Goal: Communication & Community: Answer question/provide support

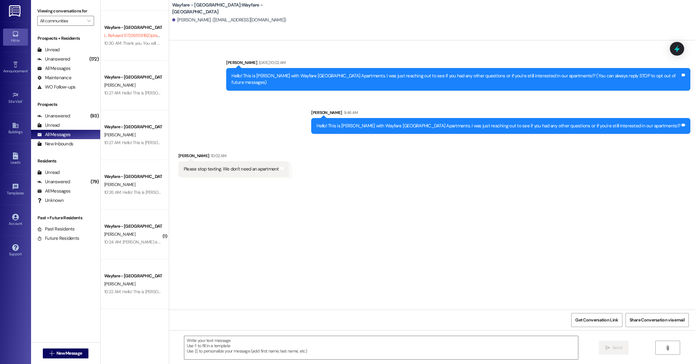
scroll to position [437, 0]
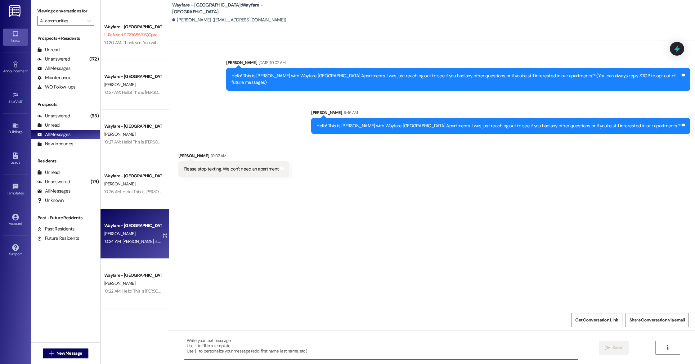
click at [138, 234] on div "[PERSON_NAME]" at bounding box center [133, 234] width 59 height 8
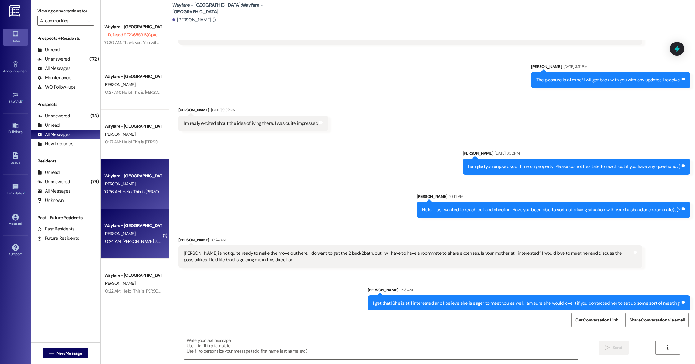
scroll to position [0, 0]
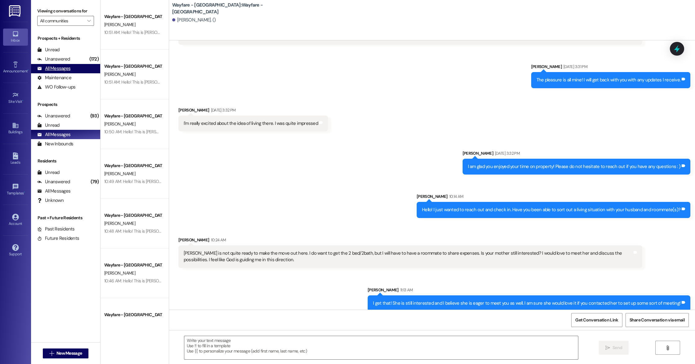
click at [59, 68] on div "All Messages" at bounding box center [53, 68] width 33 height 7
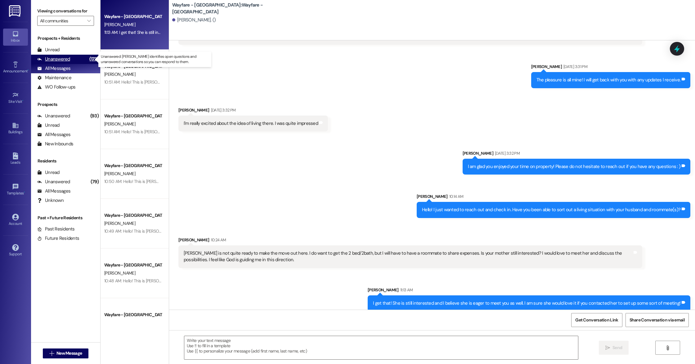
click at [64, 59] on div "Unanswered" at bounding box center [53, 59] width 33 height 7
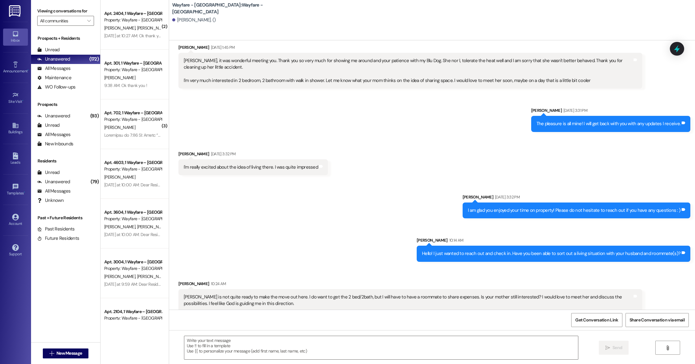
scroll to position [329, 0]
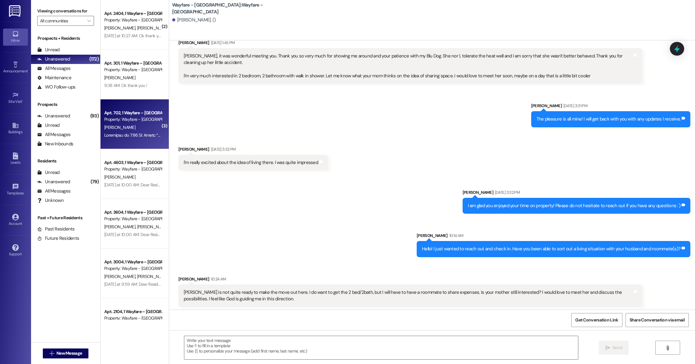
click at [137, 122] on div "Property: Wayfare - [GEOGRAPHIC_DATA]" at bounding box center [132, 119] width 57 height 7
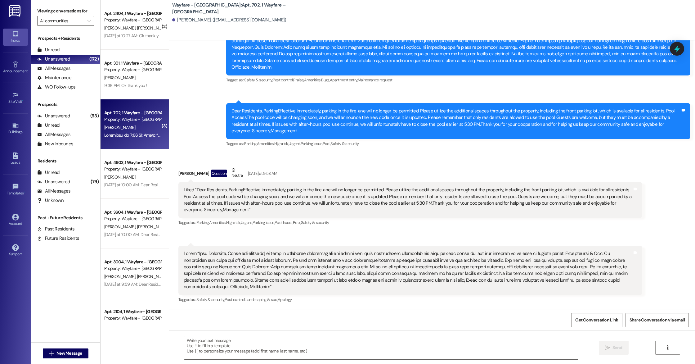
scroll to position [398, 0]
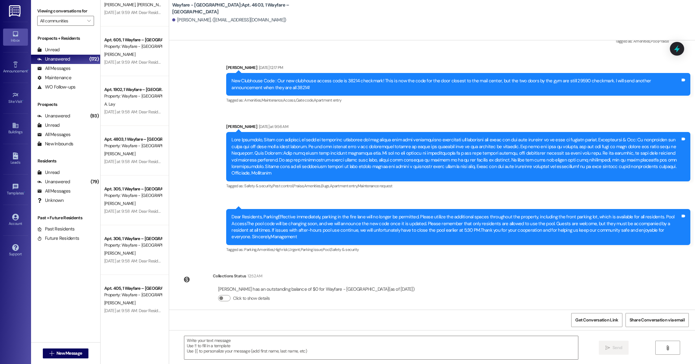
scroll to position [0, 0]
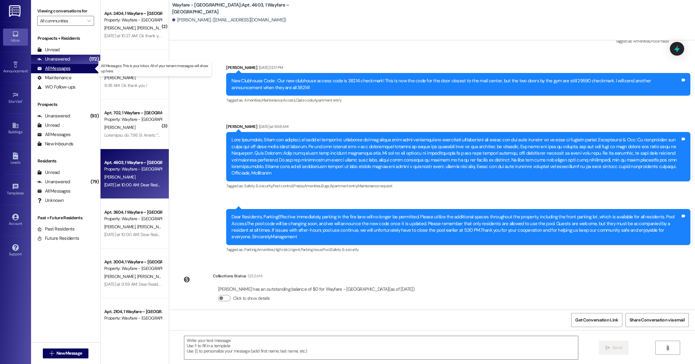
click at [59, 70] on div "All Messages" at bounding box center [53, 68] width 33 height 7
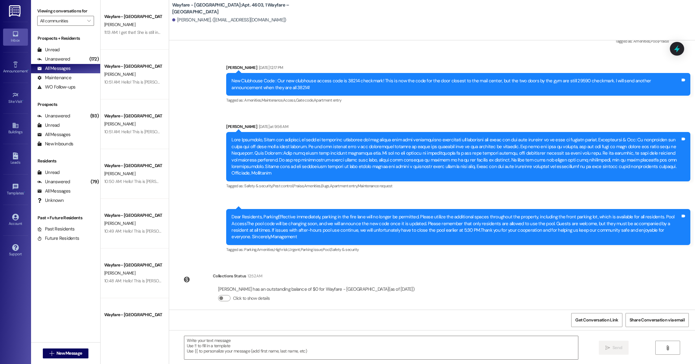
drag, startPoint x: 220, startPoint y: 180, endPoint x: 369, endPoint y: 190, distance: 149.7
drag, startPoint x: 215, startPoint y: 178, endPoint x: 407, endPoint y: 177, distance: 192.8
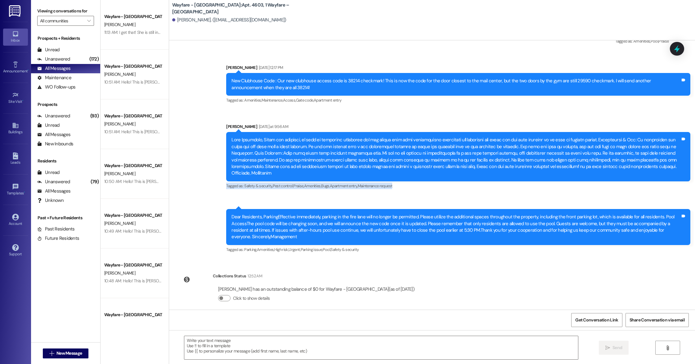
click at [407, 181] on div "Tagged as: Safety & security , Click to highlight conversations about Safety & …" at bounding box center [458, 185] width 464 height 9
drag, startPoint x: 218, startPoint y: 93, endPoint x: 346, endPoint y: 96, distance: 127.6
click at [346, 96] on div "Announcement, sent via SMS [PERSON_NAME] [DATE] 12:17 PM New Clubhouse Code : O…" at bounding box center [459, 85] width 474 height 50
click at [346, 96] on div "Tagged as: Amenities , Click to highlight conversations about Amenities Mainten…" at bounding box center [458, 100] width 464 height 9
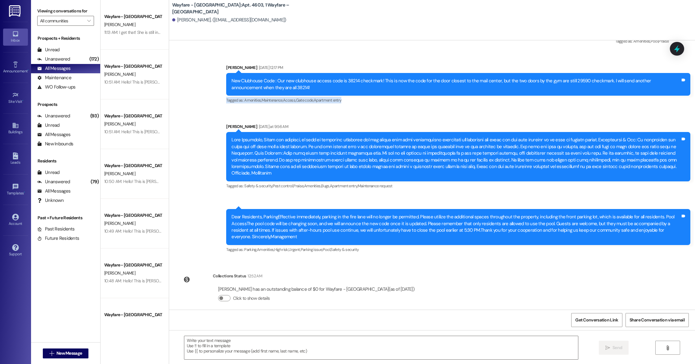
drag, startPoint x: 216, startPoint y: 92, endPoint x: 385, endPoint y: 97, distance: 168.3
click at [385, 97] on div "Announcement, sent via SMS [PERSON_NAME] [DATE] 12:17 PM New Clubhouse Code : O…" at bounding box center [459, 85] width 474 height 50
click at [385, 97] on div "Tagged as: Amenities , Click to highlight conversations about Amenities Mainten…" at bounding box center [458, 100] width 464 height 9
drag, startPoint x: 214, startPoint y: 180, endPoint x: 393, endPoint y: 192, distance: 179.5
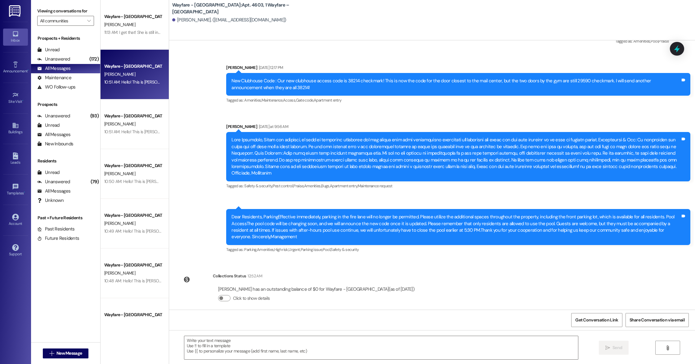
click at [118, 79] on div "10:51 AM: Hello! This is [PERSON_NAME] with Wayfare [GEOGRAPHIC_DATA] Apartment…" at bounding box center [332, 82] width 457 height 6
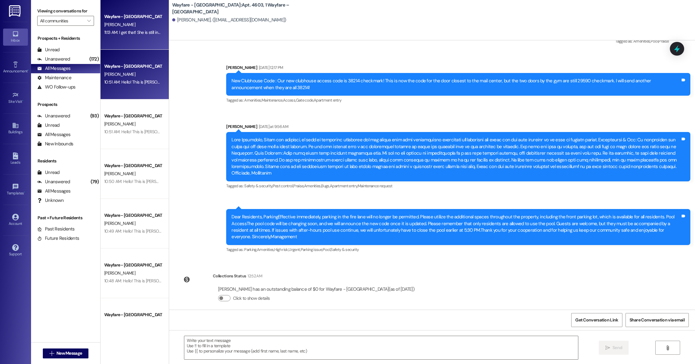
click at [129, 45] on div "Wayfare - [GEOGRAPHIC_DATA] [PERSON_NAME] 11:13 AM: I get that! She is still in…" at bounding box center [135, 25] width 68 height 50
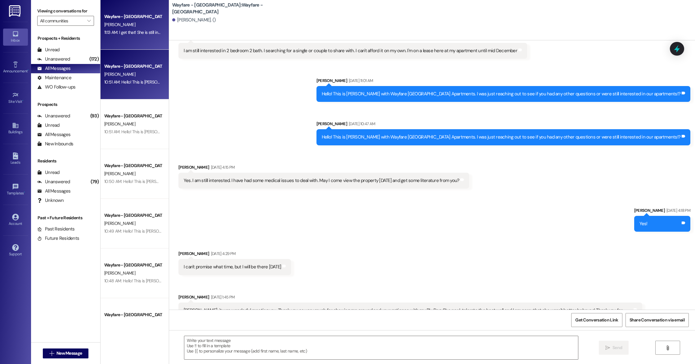
click at [129, 72] on div "[PERSON_NAME]" at bounding box center [133, 74] width 59 height 8
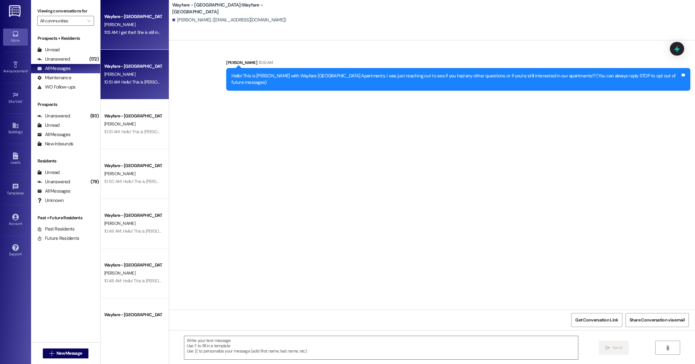
click at [129, 40] on div "Wayfare - [GEOGRAPHIC_DATA] [PERSON_NAME] 11:13 AM: I get that! She is still in…" at bounding box center [135, 25] width 68 height 50
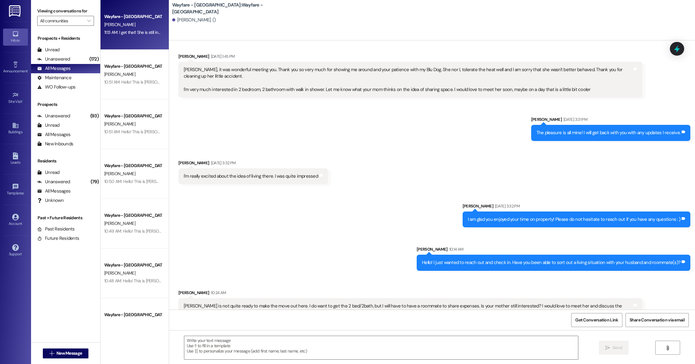
scroll to position [325, 0]
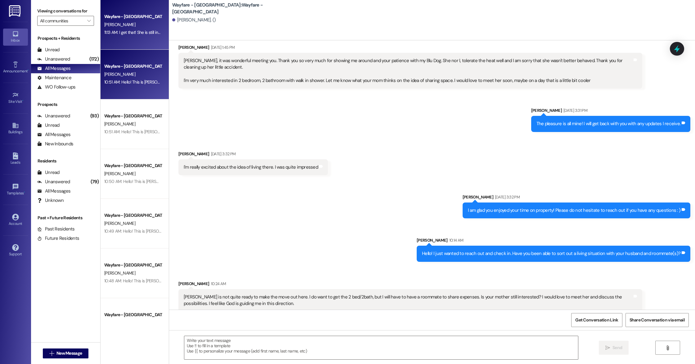
click at [135, 71] on div "[PERSON_NAME]" at bounding box center [133, 74] width 59 height 8
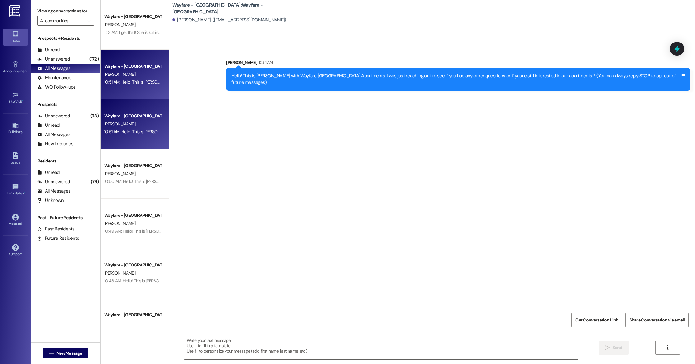
scroll to position [0, 0]
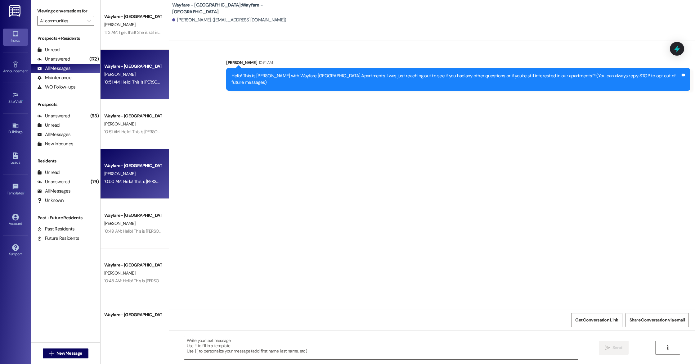
click at [131, 165] on div "Wayfare - [GEOGRAPHIC_DATA]" at bounding box center [132, 165] width 57 height 7
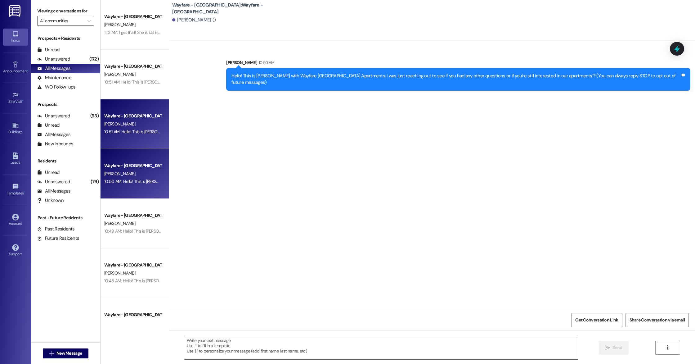
click at [127, 125] on div "[PERSON_NAME]" at bounding box center [133, 124] width 59 height 8
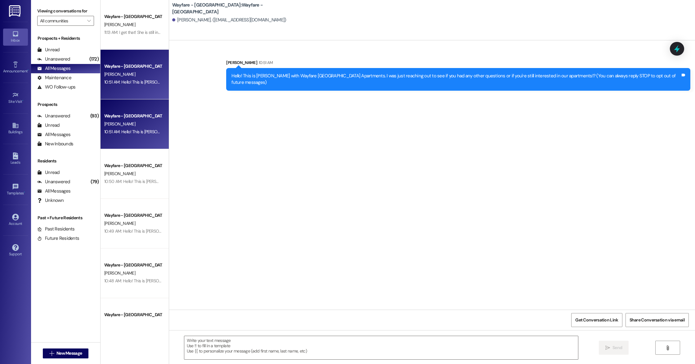
click at [125, 92] on div "Wayfare - [GEOGRAPHIC_DATA] [PERSON_NAME] 10:51 AM: Hello! This is [PERSON_NAME…" at bounding box center [135, 75] width 68 height 50
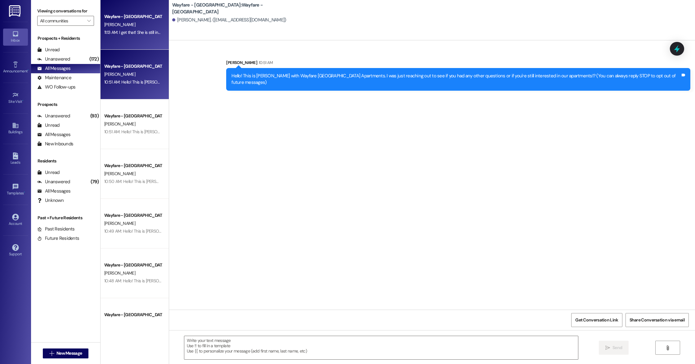
click at [126, 37] on div "Wayfare - [GEOGRAPHIC_DATA] [PERSON_NAME] 11:13 AM: I get that! She is still in…" at bounding box center [135, 25] width 68 height 50
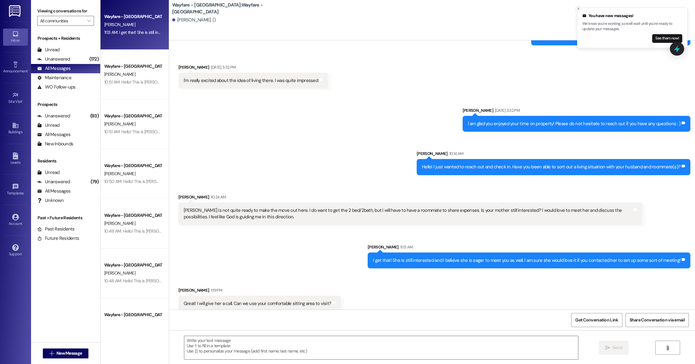
click at [580, 11] on button "Close toast" at bounding box center [579, 9] width 6 height 6
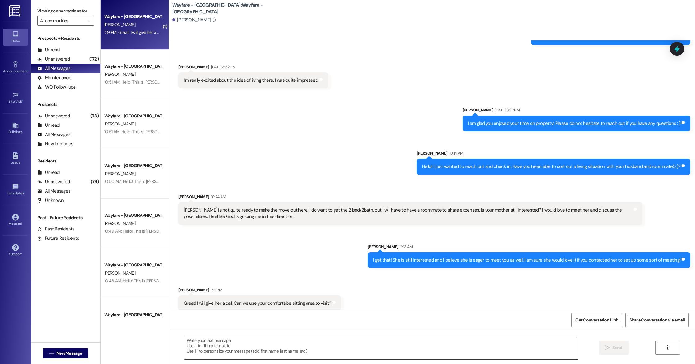
click at [225, 341] on textarea at bounding box center [381, 347] width 394 height 23
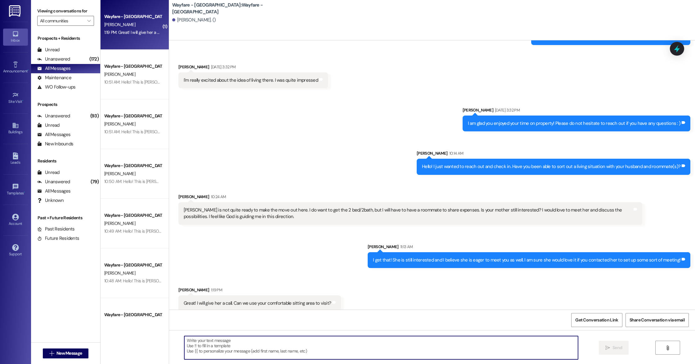
click at [227, 340] on textarea at bounding box center [381, 347] width 394 height 23
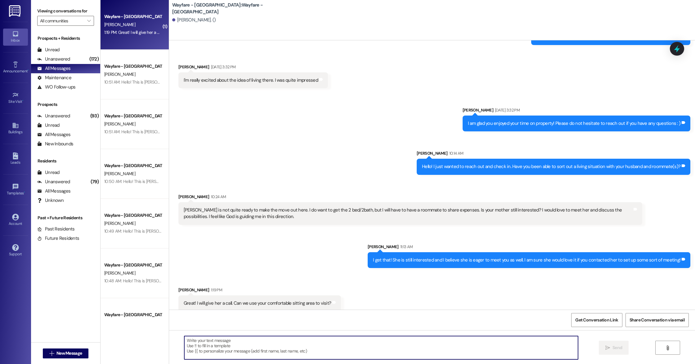
click at [227, 340] on textarea at bounding box center [381, 347] width 394 height 23
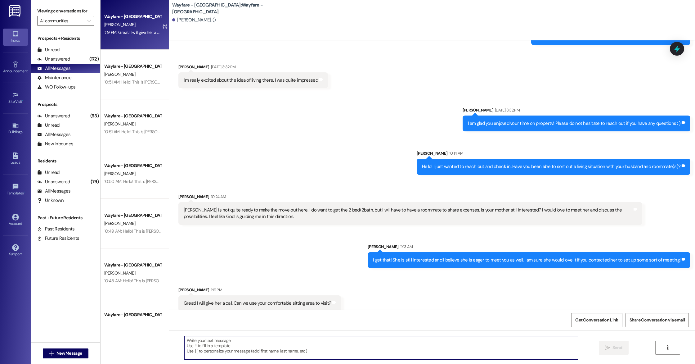
click at [222, 343] on textarea at bounding box center [381, 347] width 394 height 23
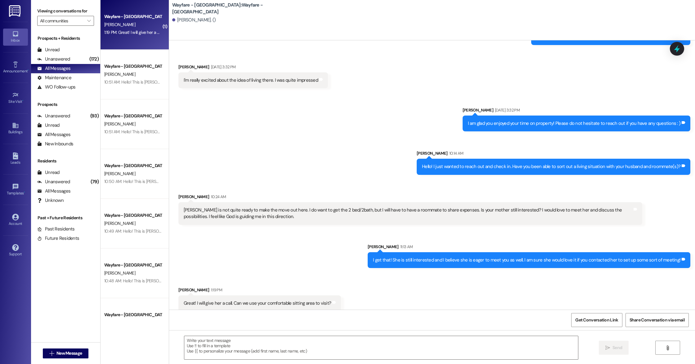
click at [228, 322] on div "Get Conversation Link Share Conversation via email" at bounding box center [432, 320] width 526 height 20
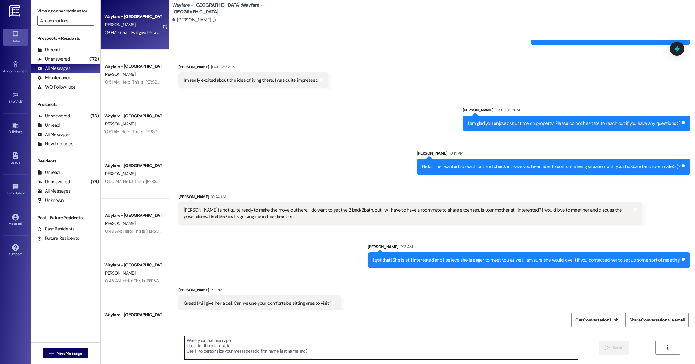
click at [225, 339] on textarea at bounding box center [381, 347] width 394 height 23
click at [215, 340] on textarea at bounding box center [381, 347] width 394 height 23
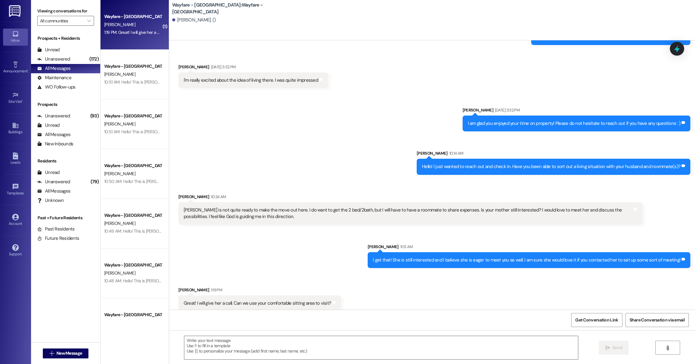
click at [237, 324] on div "Get Conversation Link Share Conversation via email" at bounding box center [432, 320] width 526 height 20
click at [229, 335] on div " Send " at bounding box center [432, 353] width 526 height 47
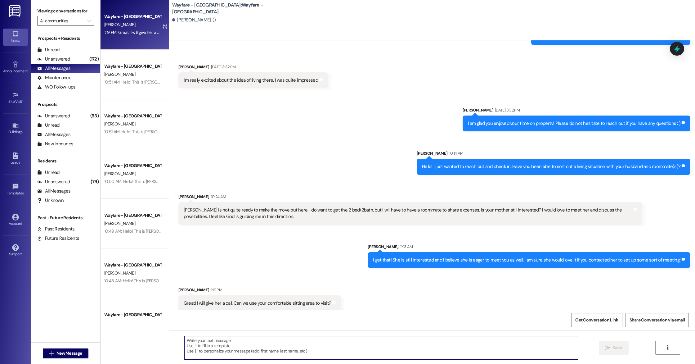
click at [222, 341] on textarea at bounding box center [381, 347] width 394 height 23
click at [228, 345] on textarea at bounding box center [381, 347] width 394 height 23
click at [228, 324] on div "Get Conversation Link Share Conversation via email" at bounding box center [432, 320] width 526 height 20
click at [223, 339] on textarea at bounding box center [381, 347] width 394 height 23
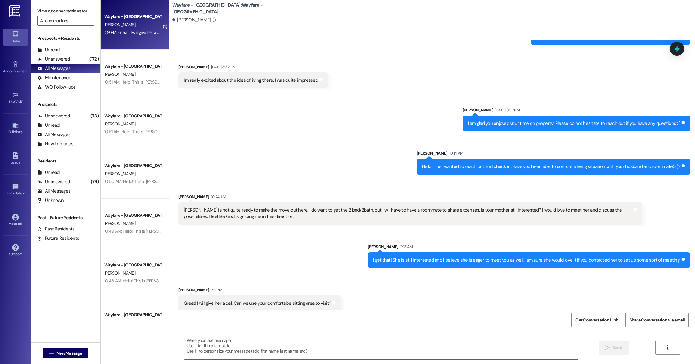
click at [220, 331] on div " Send " at bounding box center [432, 353] width 526 height 47
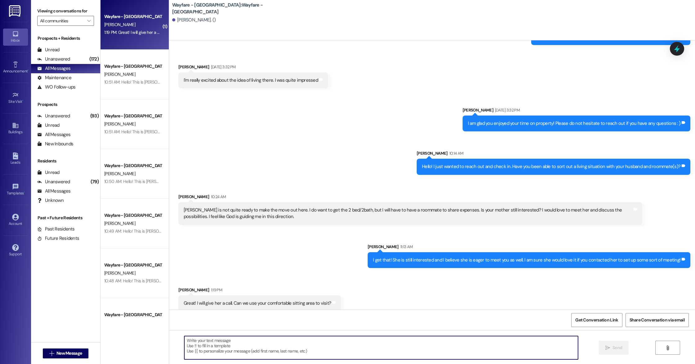
click at [220, 344] on textarea at bounding box center [381, 347] width 394 height 23
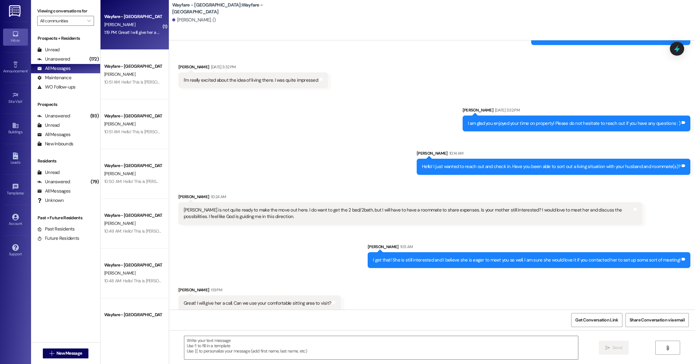
click at [220, 332] on div " Send " at bounding box center [432, 353] width 526 height 47
click at [220, 342] on textarea at bounding box center [381, 347] width 394 height 23
click at [220, 322] on div "Get Conversation Link Share Conversation via email" at bounding box center [432, 320] width 526 height 20
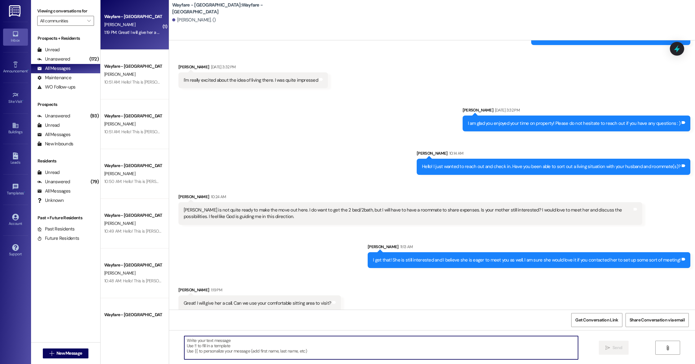
click at [220, 340] on textarea at bounding box center [381, 347] width 394 height 23
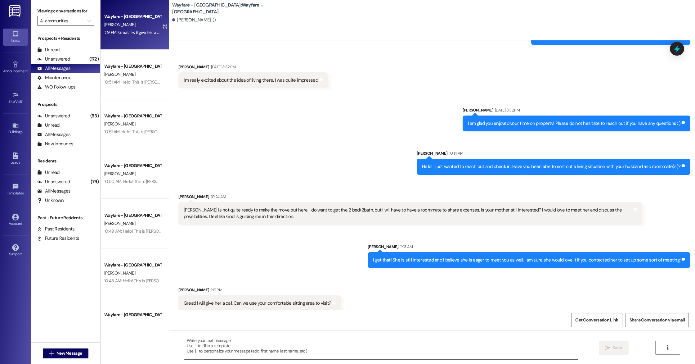
click at [220, 330] on div " Send " at bounding box center [432, 353] width 526 height 47
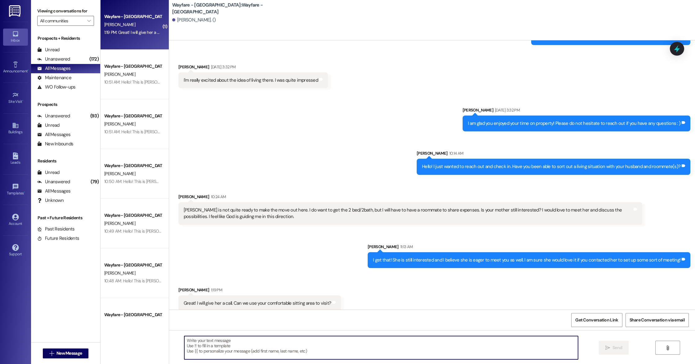
click at [220, 342] on textarea at bounding box center [381, 347] width 394 height 23
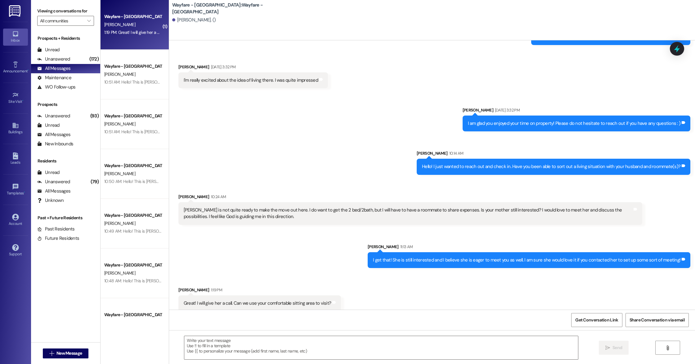
click at [220, 331] on div " Send " at bounding box center [432, 353] width 526 height 47
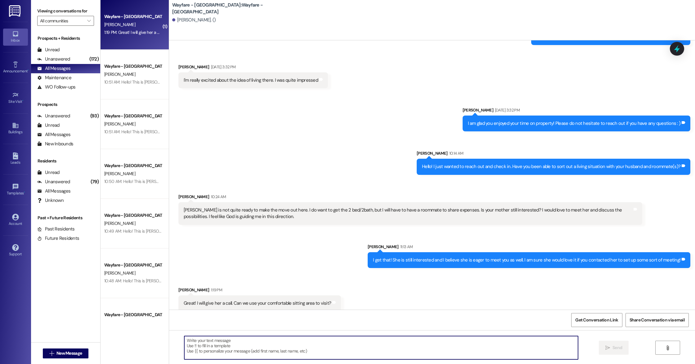
drag, startPoint x: 220, startPoint y: 343, endPoint x: 219, endPoint y: 321, distance: 22.1
click at [219, 318] on div "Sent via SMS [PERSON_NAME] [DATE] 9:57 AM Hello! This is [PERSON_NAME] with Way…" at bounding box center [432, 222] width 526 height 364
click at [219, 323] on div "Get Conversation Link Share Conversation via email" at bounding box center [432, 320] width 526 height 20
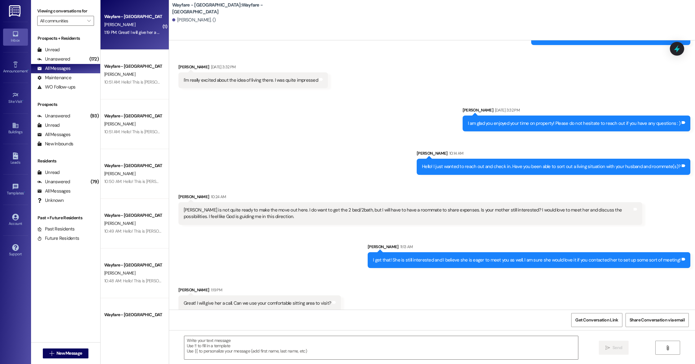
click at [218, 335] on div " Send " at bounding box center [432, 353] width 526 height 47
click at [218, 337] on textarea at bounding box center [381, 347] width 394 height 23
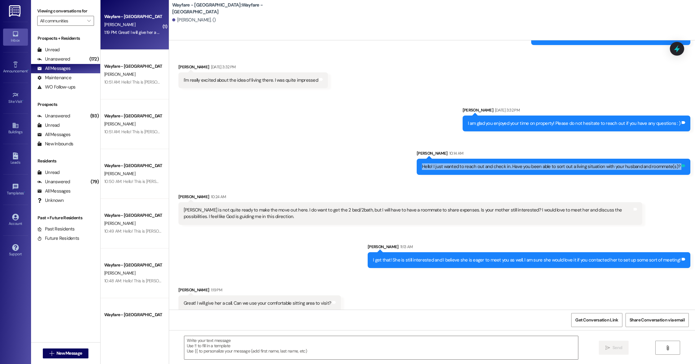
drag, startPoint x: 426, startPoint y: 159, endPoint x: 683, endPoint y: 163, distance: 256.5
click at [683, 163] on div "Hello! I just wanted to reach out and check in. Have you been able to sort out …" at bounding box center [554, 167] width 274 height 16
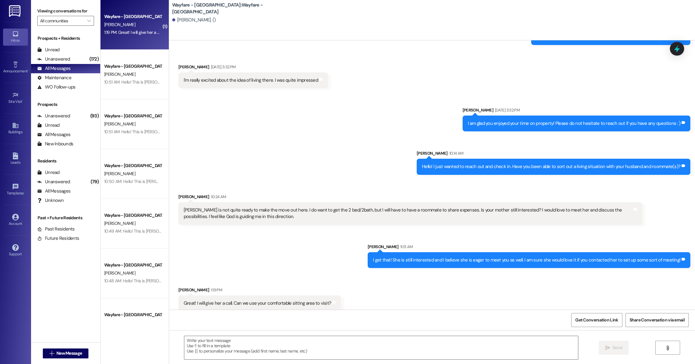
click at [617, 145] on div "Sent via SMS [PERSON_NAME] 10:14 AM Hello! I just wanted to reach out and check…" at bounding box center [553, 162] width 283 height 34
drag, startPoint x: 323, startPoint y: 296, endPoint x: 175, endPoint y: 292, distance: 147.2
click at [179, 295] on div "Great! I will give her a call. Can we use your comfortable sitting area to visi…" at bounding box center [260, 303] width 163 height 16
click at [268, 260] on div "Sent via SMS [PERSON_NAME] 11:13 AM I get that! She is still interested and I b…" at bounding box center [432, 250] width 526 height 43
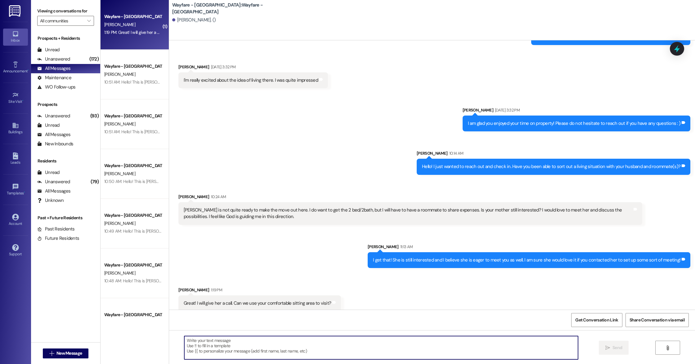
click at [227, 341] on textarea at bounding box center [381, 347] width 394 height 23
click at [245, 339] on textarea at bounding box center [381, 347] width 394 height 23
click at [218, 341] on textarea at bounding box center [381, 347] width 394 height 23
click at [234, 349] on textarea at bounding box center [381, 347] width 394 height 23
click at [419, 338] on textarea "She will be excited to hear from you! Unfortunately, until you are a resident, …" at bounding box center [381, 347] width 394 height 23
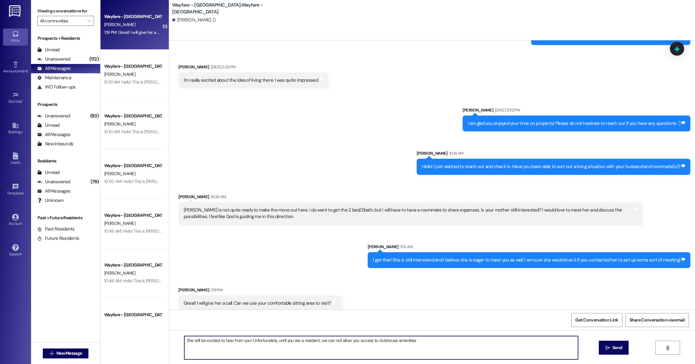
click at [419, 338] on textarea "She will be excited to hear from you! Unfortunately, until you are a resident, …" at bounding box center [381, 347] width 394 height 23
click at [414, 340] on textarea "She will be excited to hear from you! Unfortunately, until you are a resident, …" at bounding box center [381, 347] width 394 height 23
type textarea "She will be excited to hear from you! Unfortunately, until you are a resident, …"
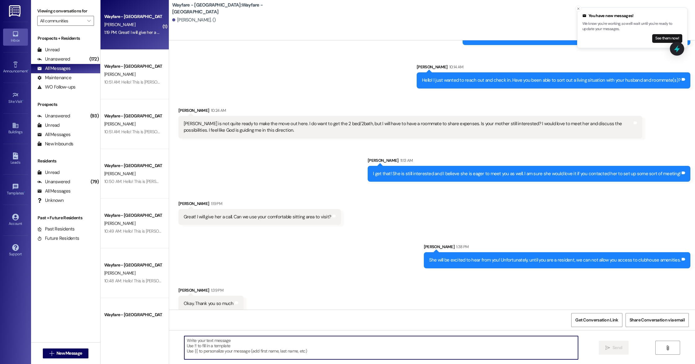
scroll to position [498, 0]
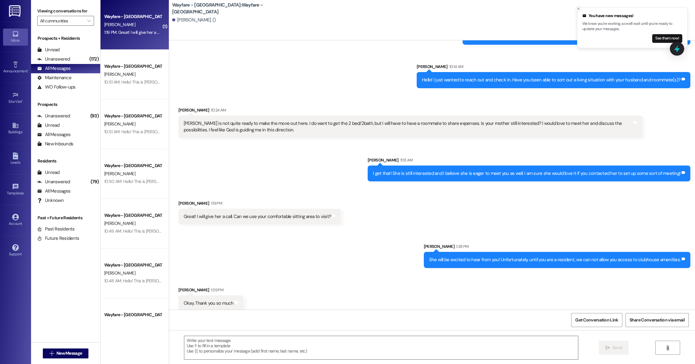
click at [577, 8] on icon "Close toast" at bounding box center [579, 9] width 4 height 4
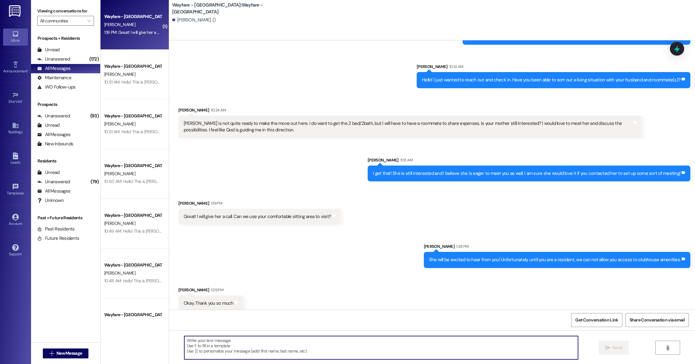
click at [233, 339] on textarea at bounding box center [381, 347] width 394 height 23
type textarea "No problem! Let me know if you have any other questions."
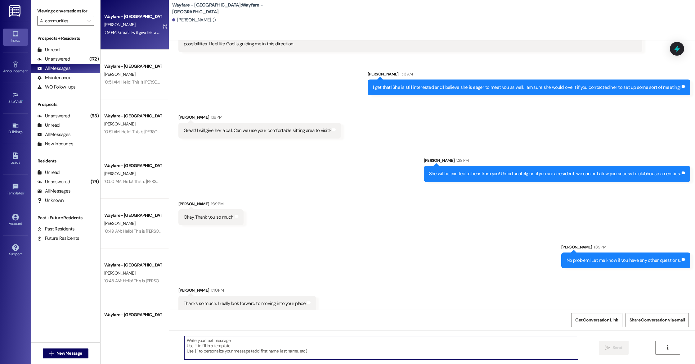
scroll to position [585, 0]
click at [226, 348] on textarea at bounding box center [381, 347] width 394 height 23
type textarea "w"
type textarea "We look forward to having you stay in our community!"
